Goal: Check status: Check status

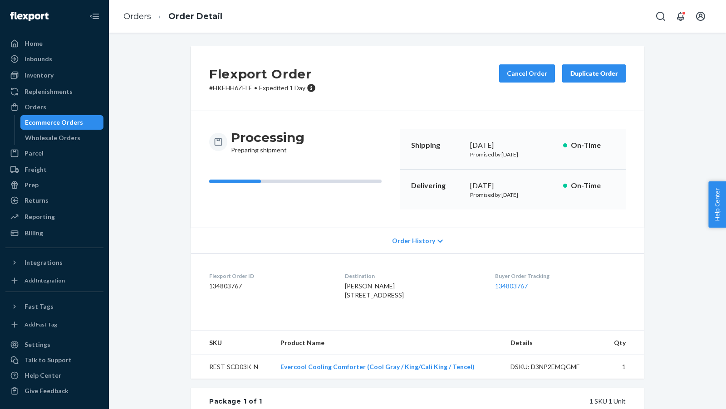
scroll to position [161, 0]
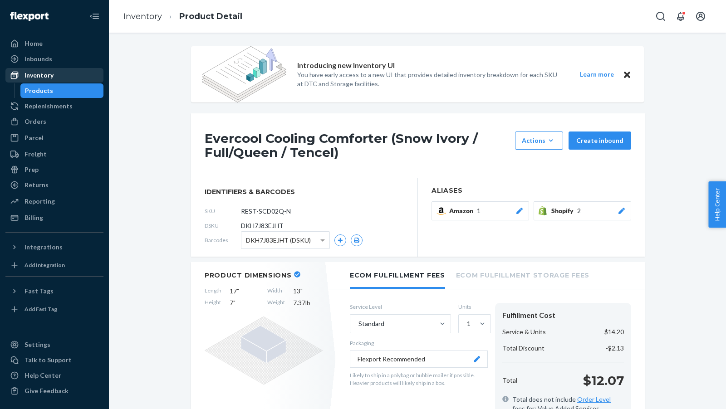
click at [40, 78] on div "Inventory" at bounding box center [38, 75] width 29 height 9
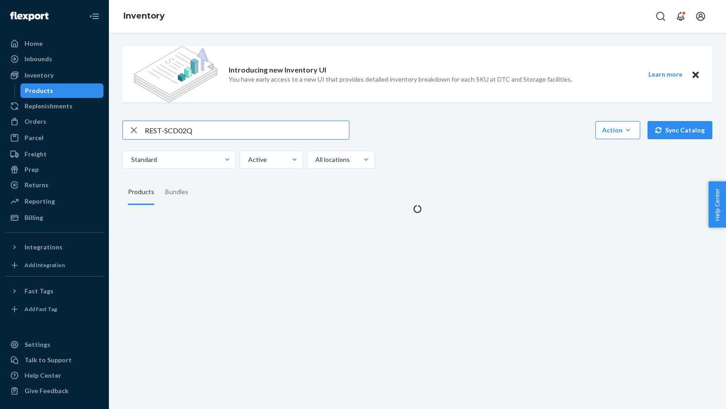
click at [208, 131] on input "REST-SCD02Q" at bounding box center [247, 130] width 204 height 18
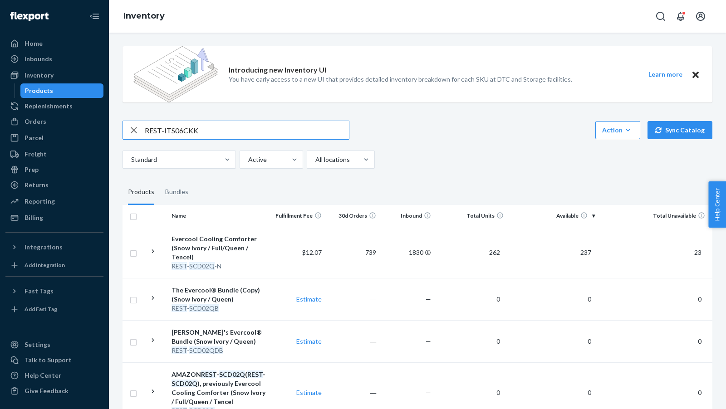
type input "REST-ITS06CKK"
